Goal: Transaction & Acquisition: Purchase product/service

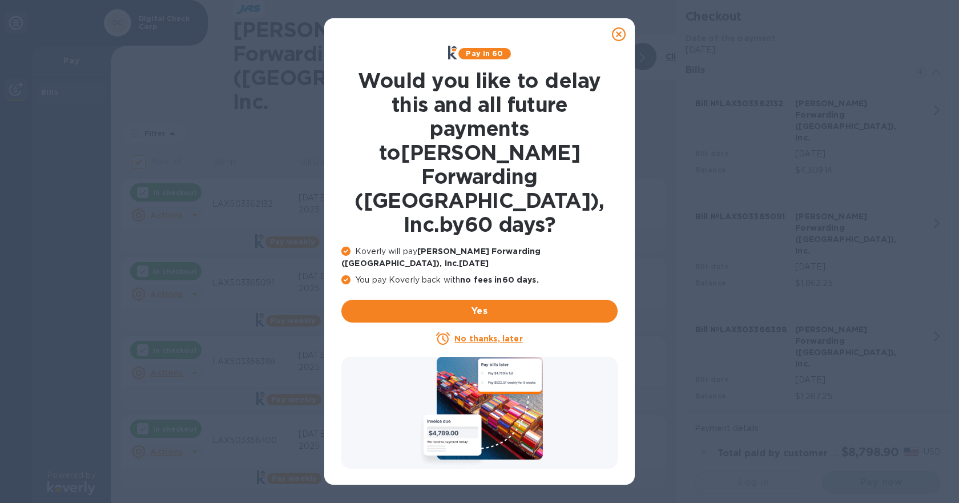
click at [498, 334] on u "No thanks, later" at bounding box center [489, 338] width 68 height 9
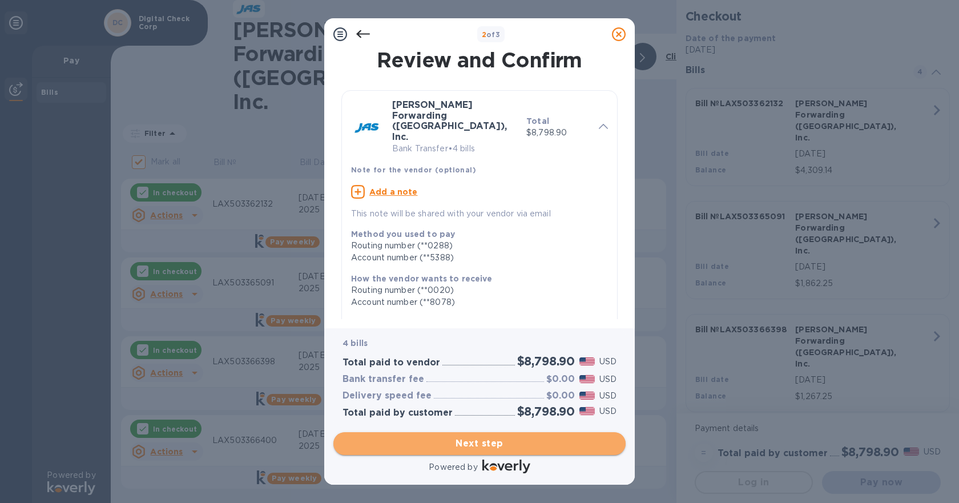
click at [473, 445] on span "Next step" at bounding box center [480, 444] width 274 height 14
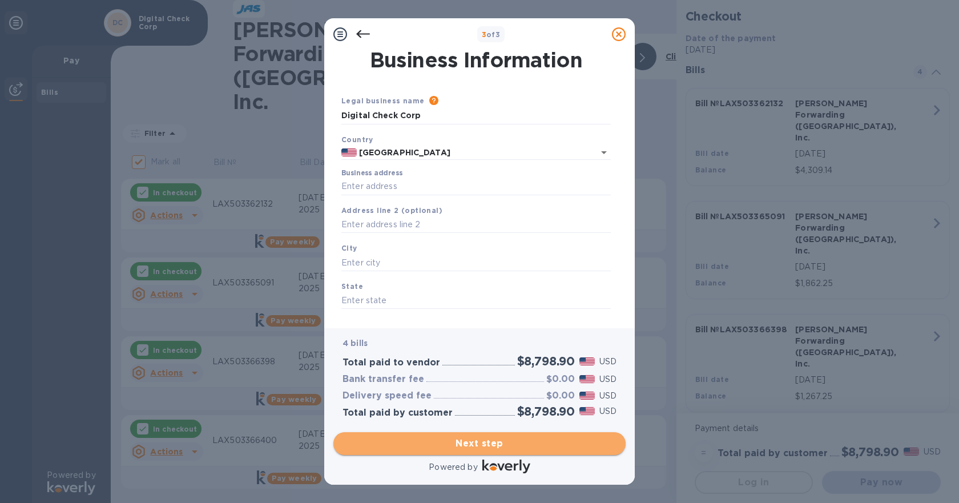
click at [473, 445] on span "Next step" at bounding box center [480, 444] width 274 height 14
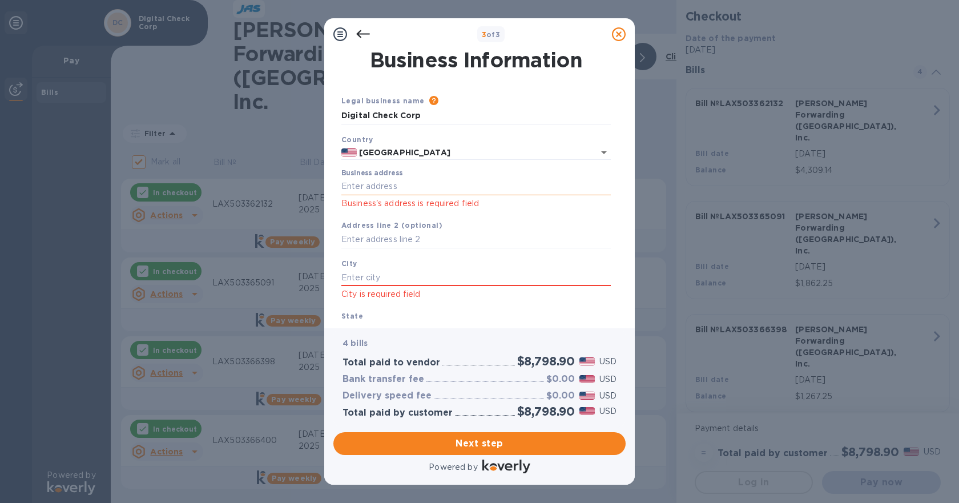
click at [457, 183] on input "Business address" at bounding box center [476, 186] width 270 height 17
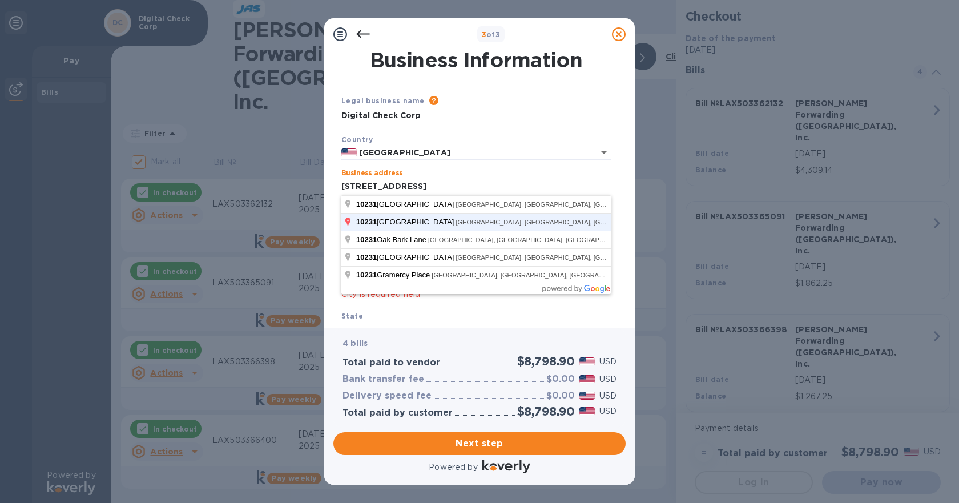
click button "Save" at bounding box center [0, 0] width 0 height 0
type input "[STREET_ADDRESS]"
type input "[GEOGRAPHIC_DATA]"
type input "CA"
type input "91730"
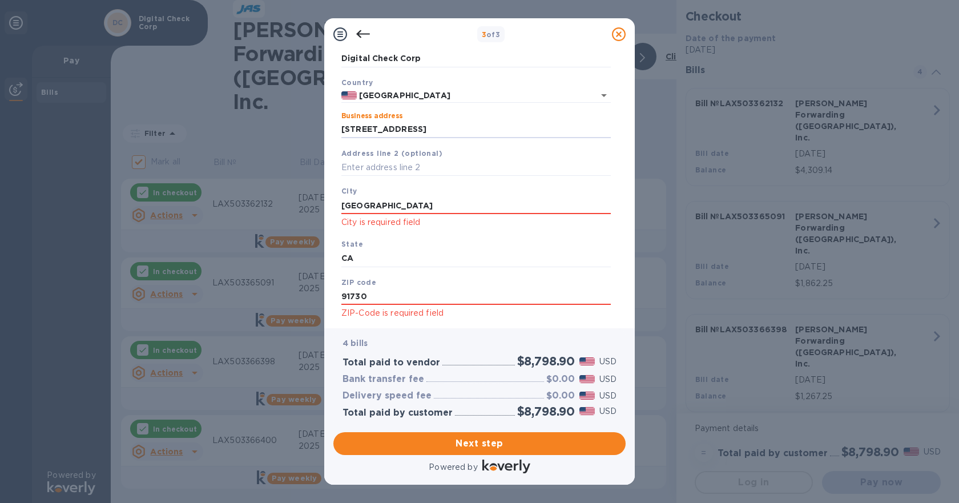
scroll to position [85, 0]
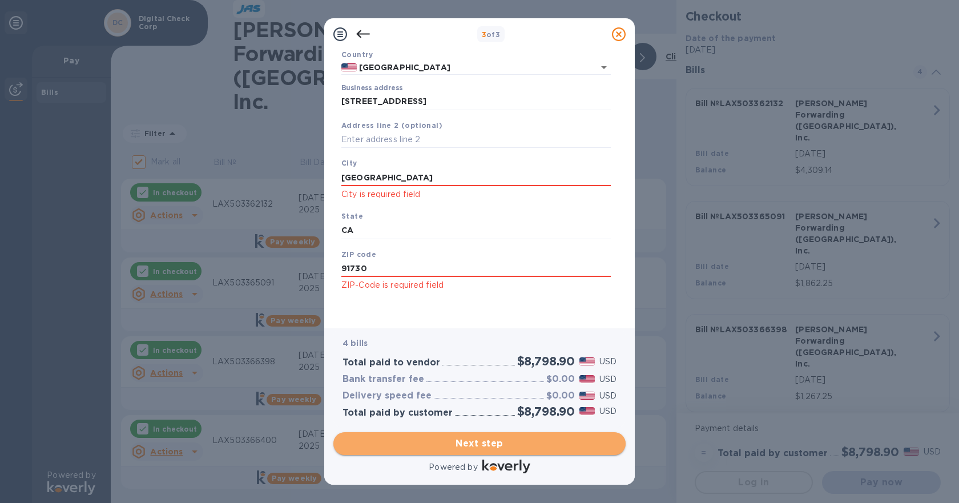
click at [497, 451] on button "Next step" at bounding box center [479, 443] width 292 height 23
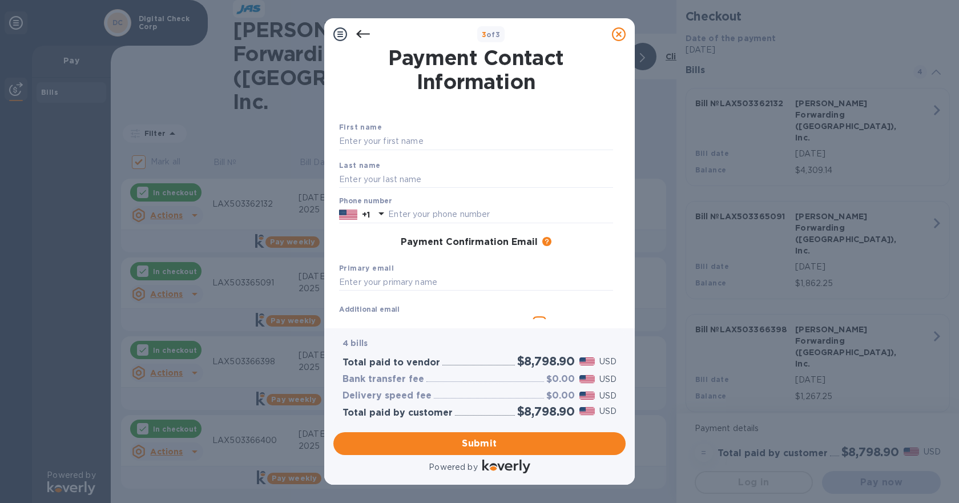
scroll to position [0, 0]
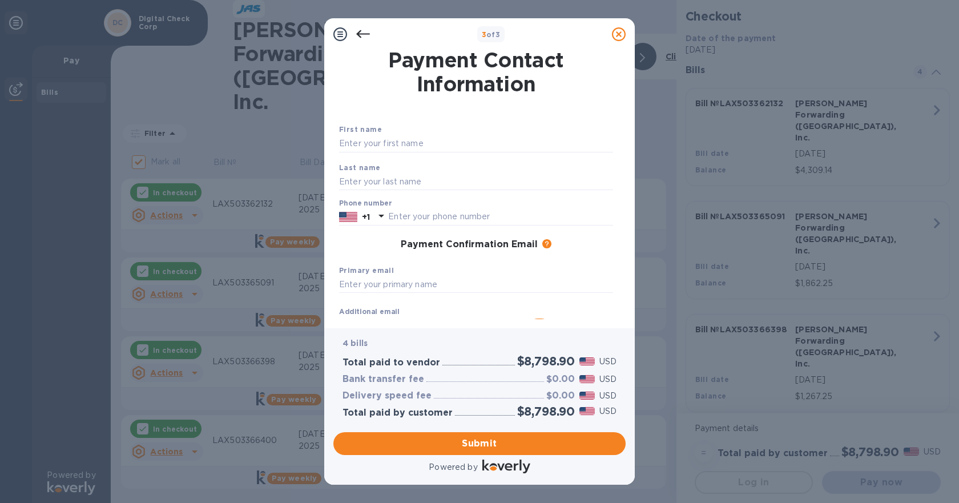
click at [627, 52] on div "Payment Contact Information First name Last name Phone number +1 Payment Confir…" at bounding box center [479, 189] width 311 height 278
type input "[PERSON_NAME]"
type input "Fahilga"
type input "[EMAIL_ADDRESS][DOMAIN_NAME]"
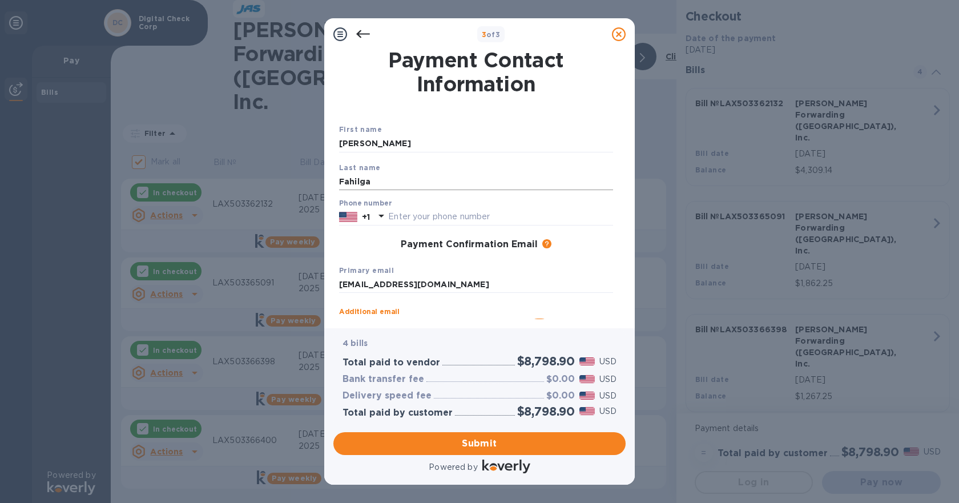
scroll to position [14, 0]
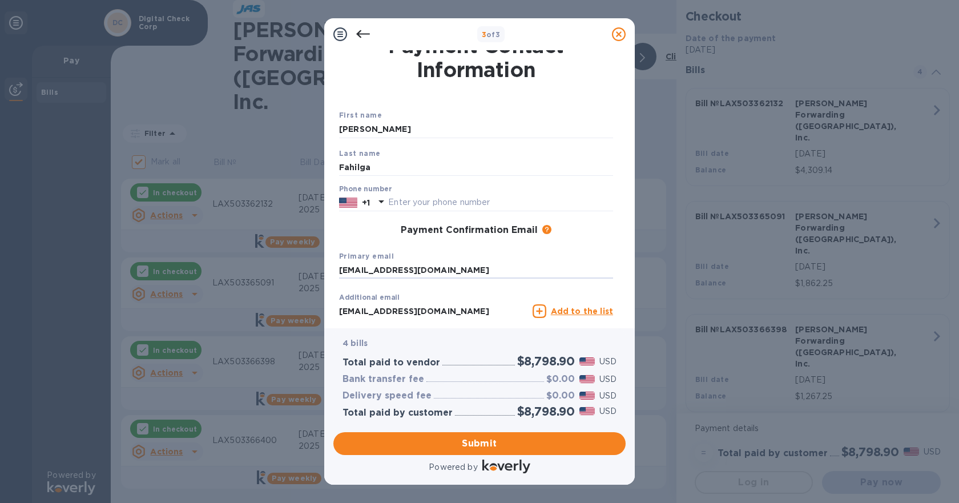
drag, startPoint x: 385, startPoint y: 270, endPoint x: 738, endPoint y: 280, distance: 353.0
click at [633, 283] on div "Payment Contact Information First name [PERSON_NAME] Last name Fahilga Phone nu…" at bounding box center [479, 189] width 311 height 278
type input "m"
type input "[EMAIL_ADDRESS][DOMAIN_NAME]"
click at [545, 206] on input "text" at bounding box center [500, 202] width 225 height 17
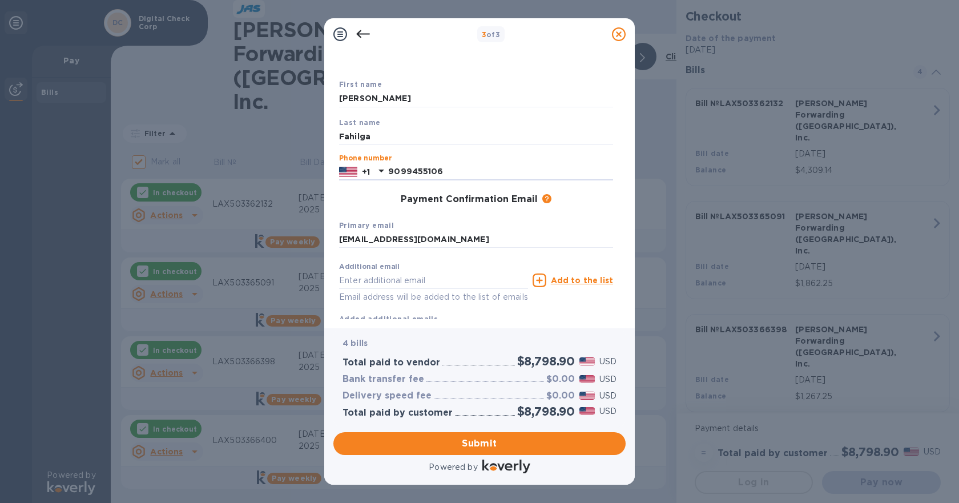
scroll to position [25, 0]
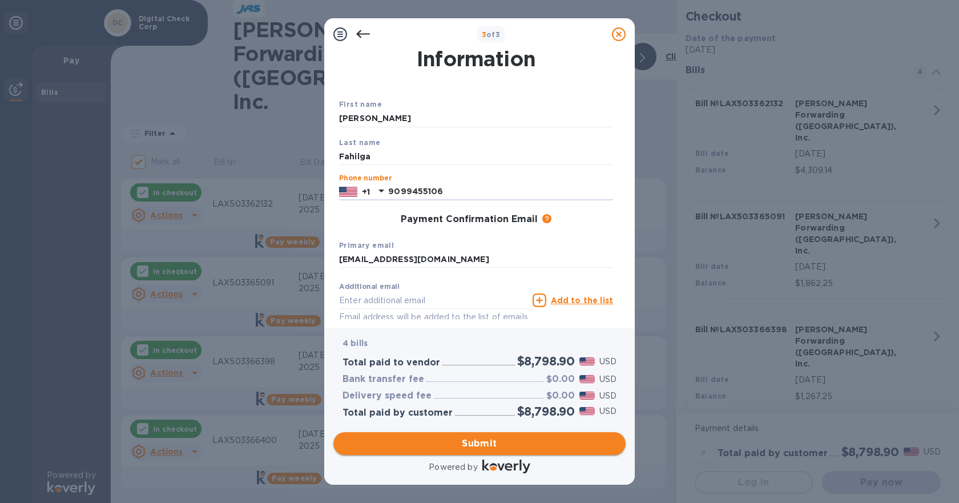
type input "9099455106"
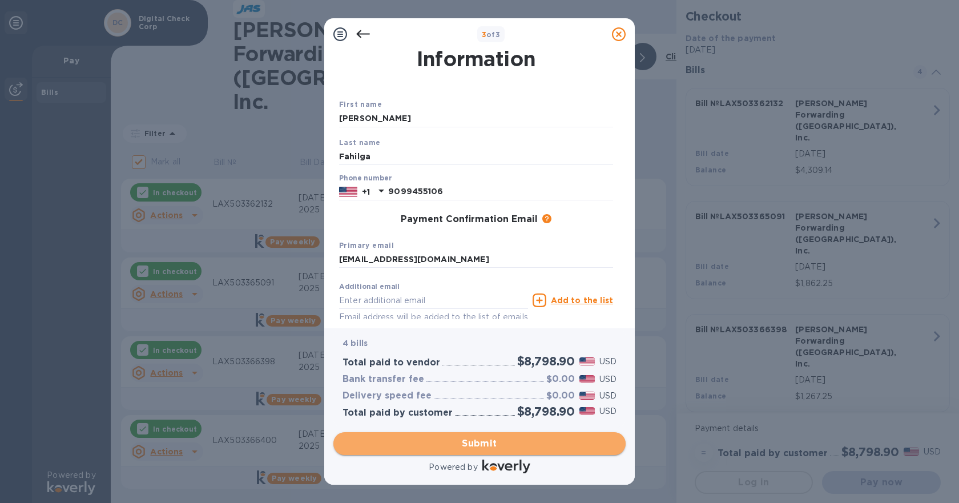
click at [478, 437] on span "Submit" at bounding box center [480, 444] width 274 height 14
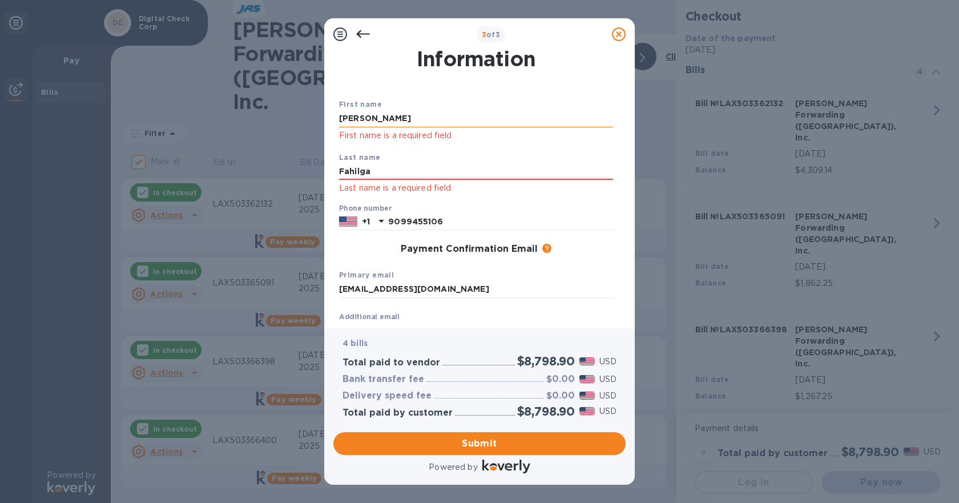
click at [449, 120] on input "[PERSON_NAME]" at bounding box center [476, 118] width 274 height 17
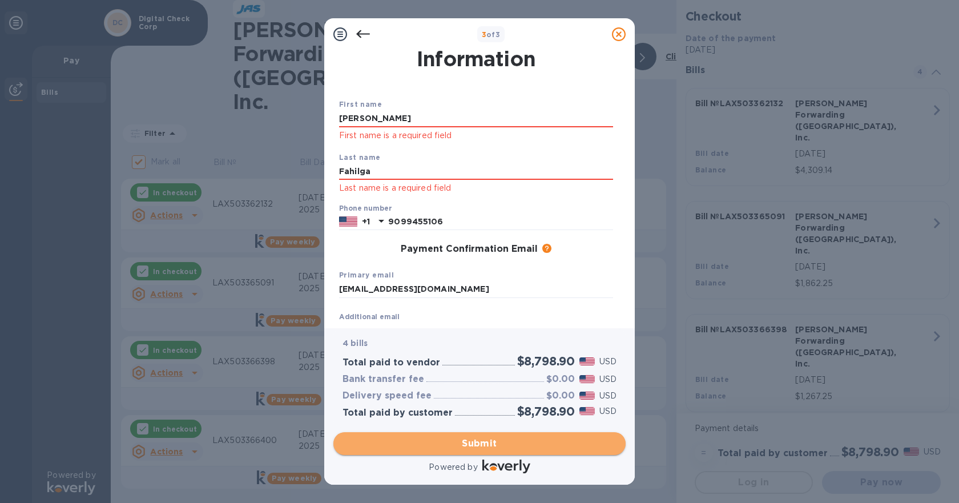
click at [423, 449] on span "Submit" at bounding box center [480, 444] width 274 height 14
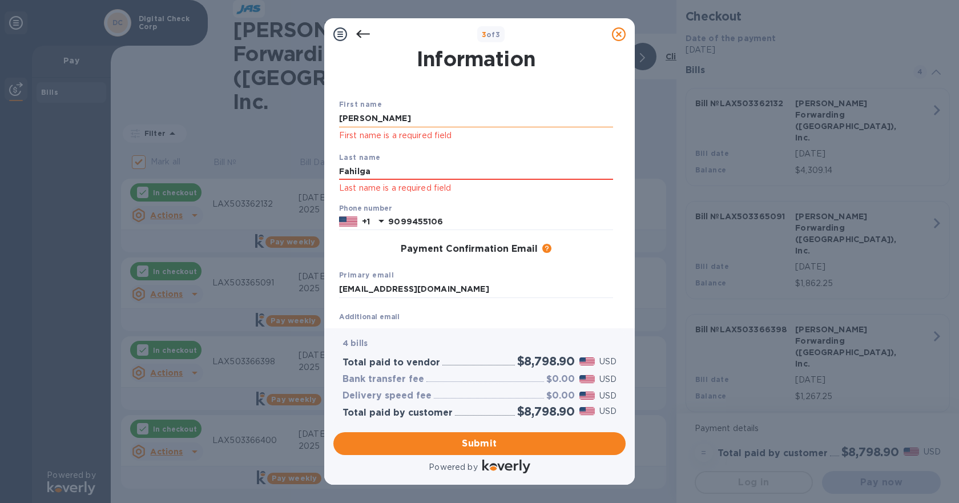
click at [392, 112] on input "[PERSON_NAME]" at bounding box center [476, 118] width 274 height 17
type input "[PERSON_NAME]"
click at [405, 163] on input "Fahilga" at bounding box center [476, 171] width 274 height 17
type input "Fahilga"
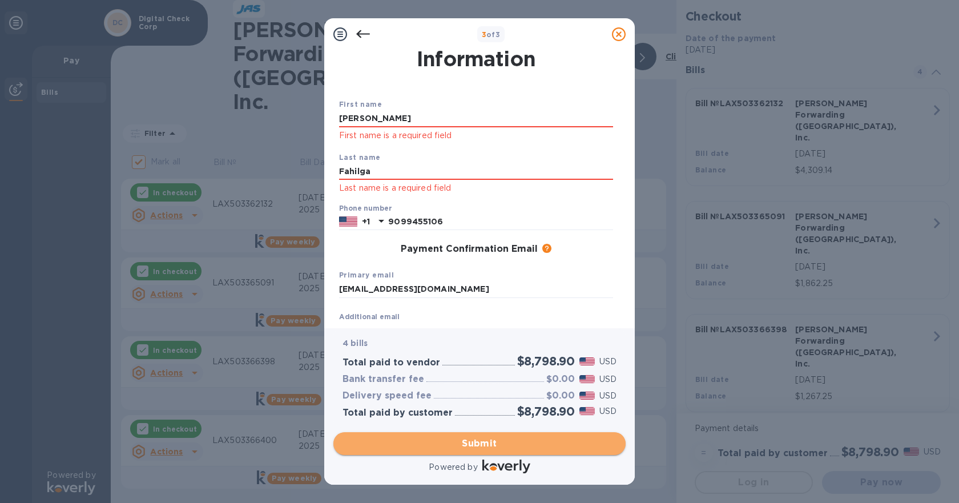
click at [509, 437] on span "Submit" at bounding box center [480, 444] width 274 height 14
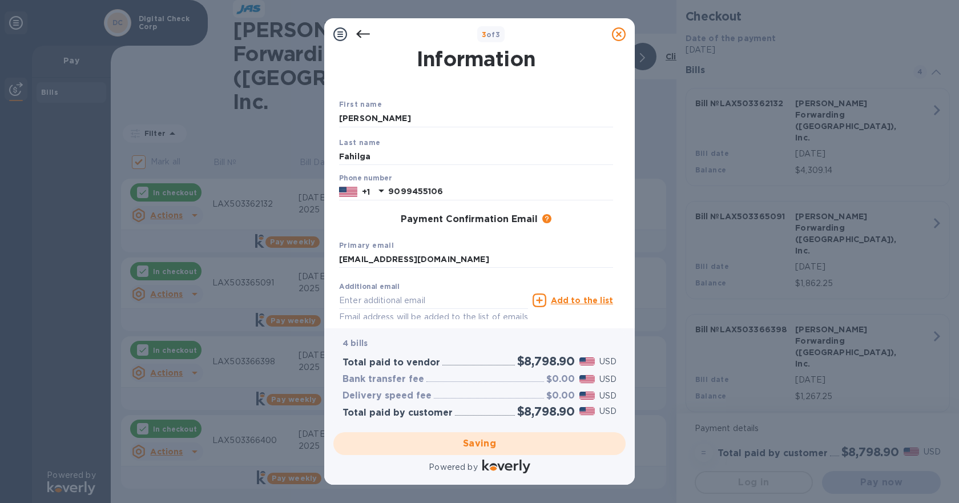
checkbox input "false"
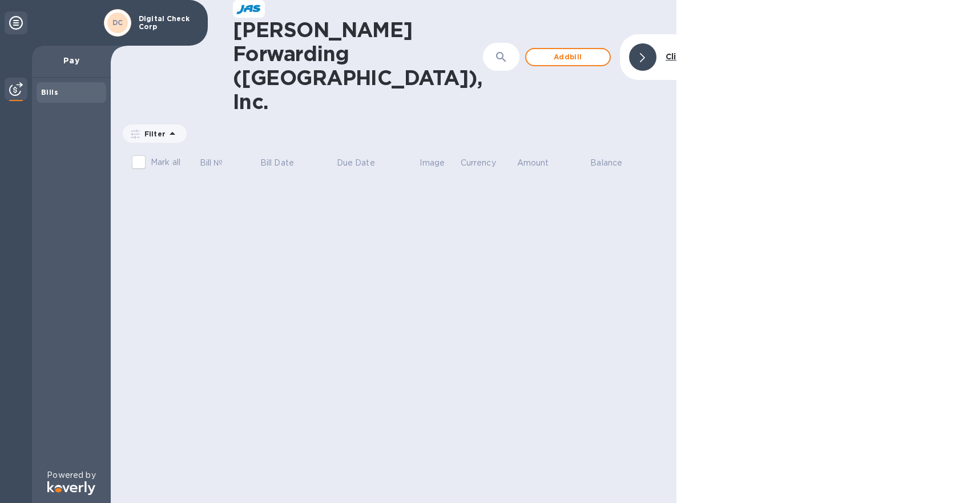
click at [629, 43] on div at bounding box center [642, 56] width 27 height 27
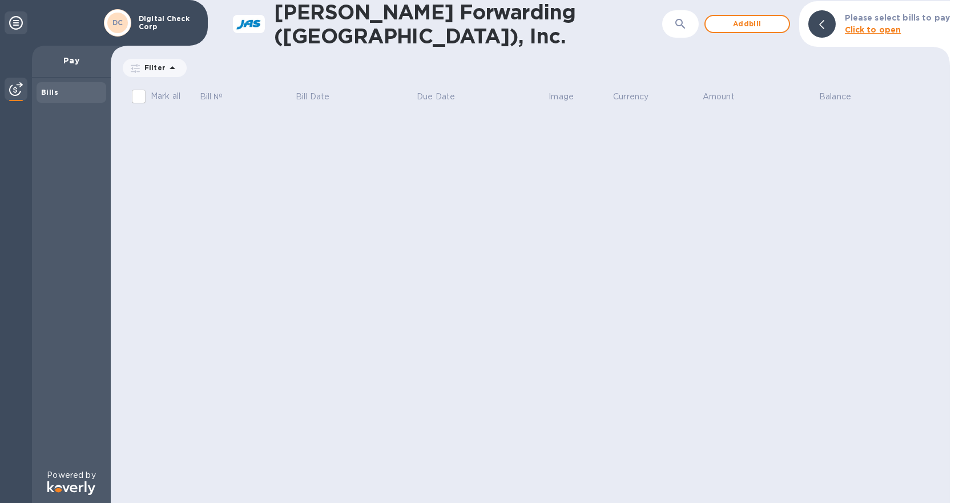
click at [19, 91] on img at bounding box center [16, 89] width 14 height 14
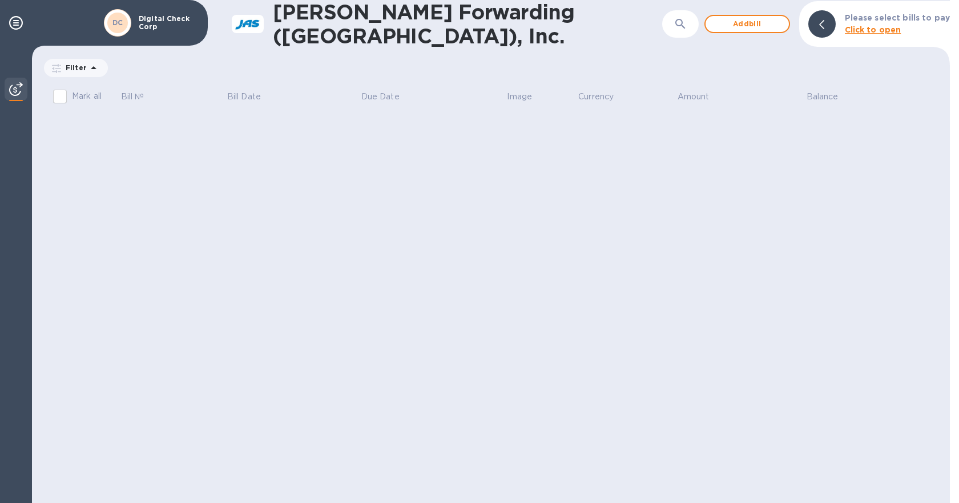
click at [19, 91] on img at bounding box center [16, 89] width 14 height 14
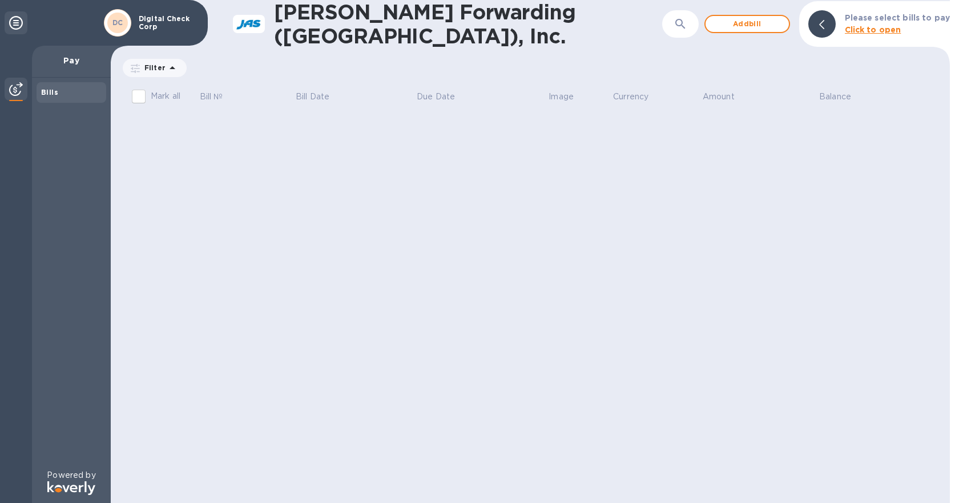
click at [16, 22] on icon at bounding box center [16, 23] width 14 height 14
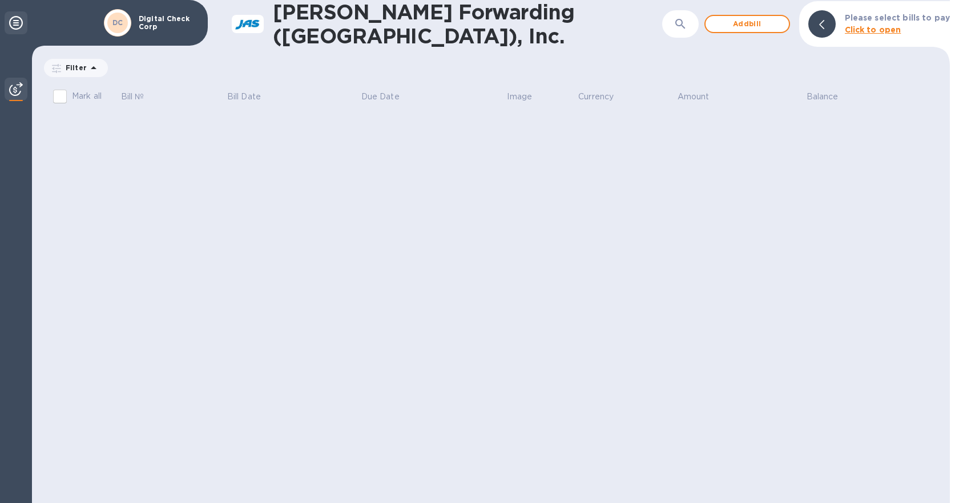
click at [16, 22] on icon at bounding box center [16, 23] width 14 height 14
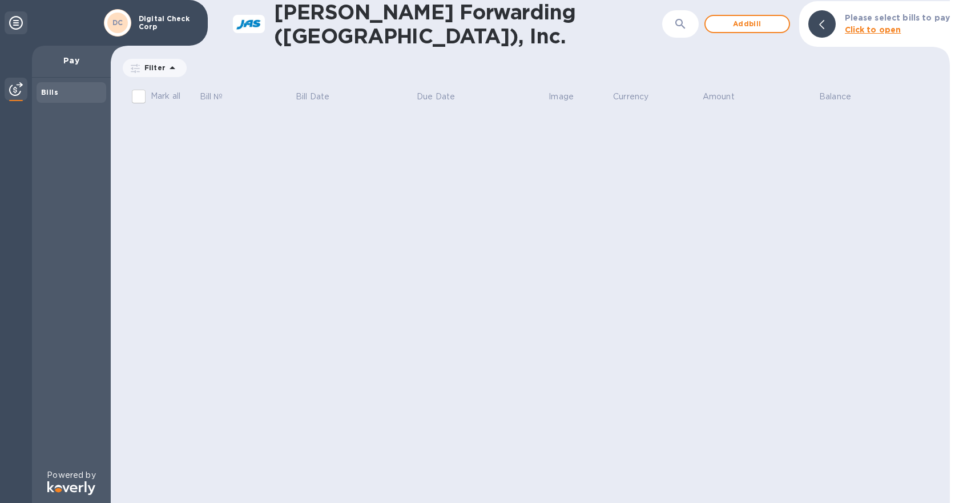
click at [878, 28] on b "Click to open" at bounding box center [873, 29] width 57 height 9
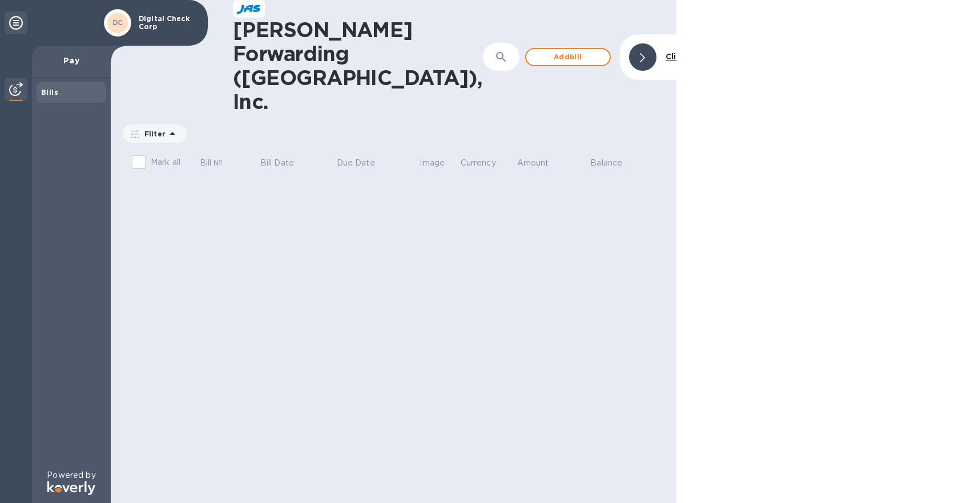
click at [666, 52] on b "Click to hide" at bounding box center [692, 56] width 53 height 9
